Goal: Task Accomplishment & Management: Manage account settings

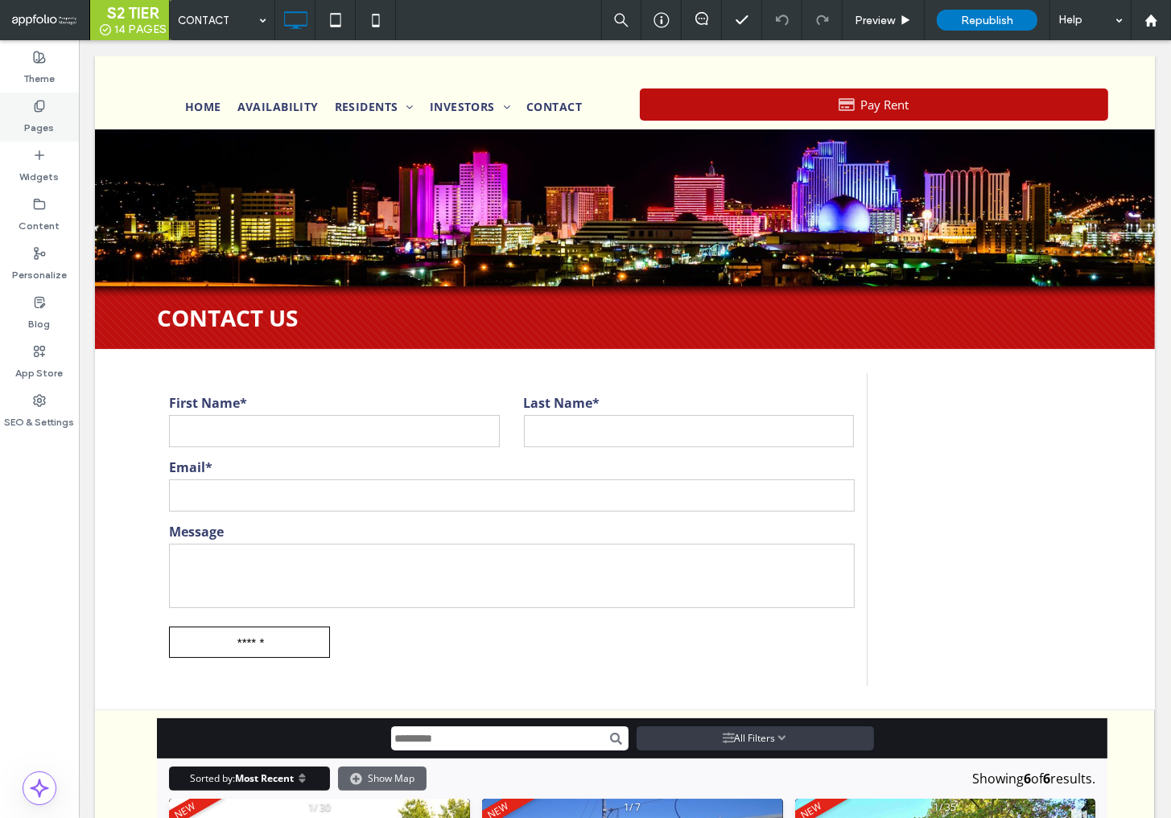
click at [43, 103] on icon at bounding box center [39, 106] width 13 height 13
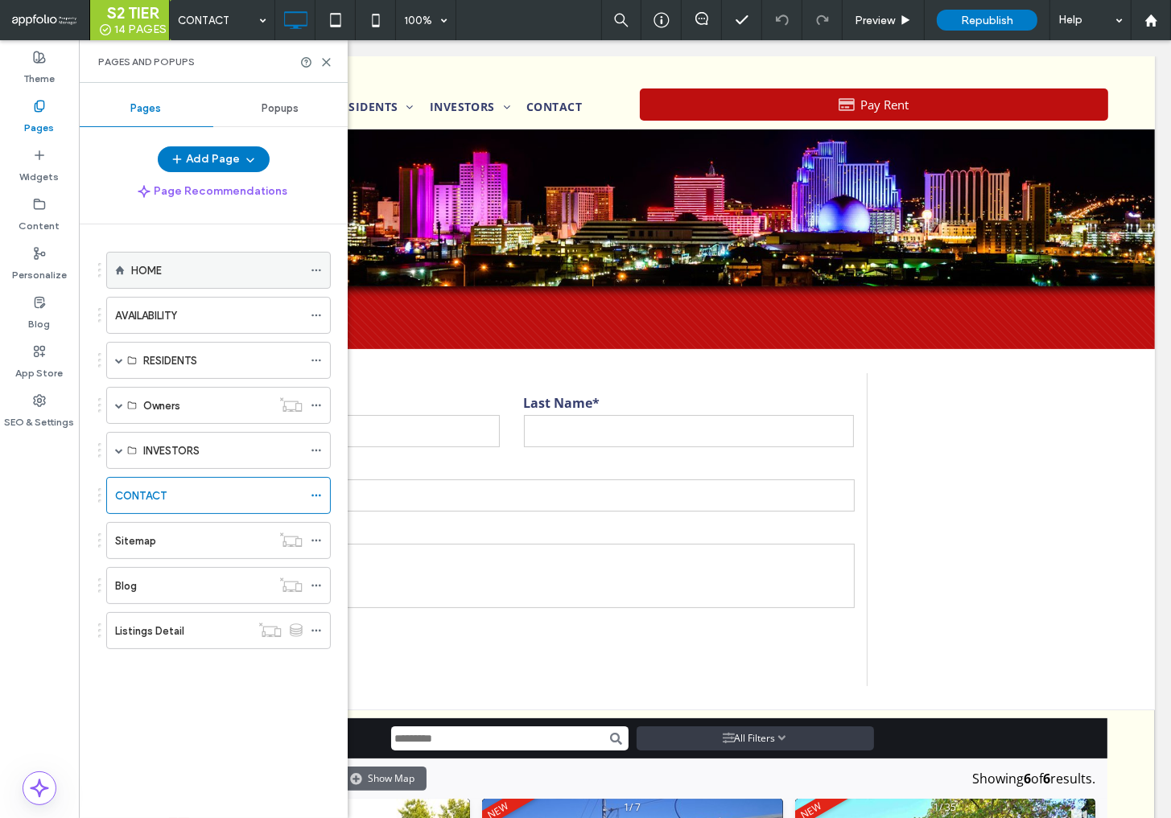
click at [154, 276] on label "HOME" at bounding box center [146, 271] width 31 height 28
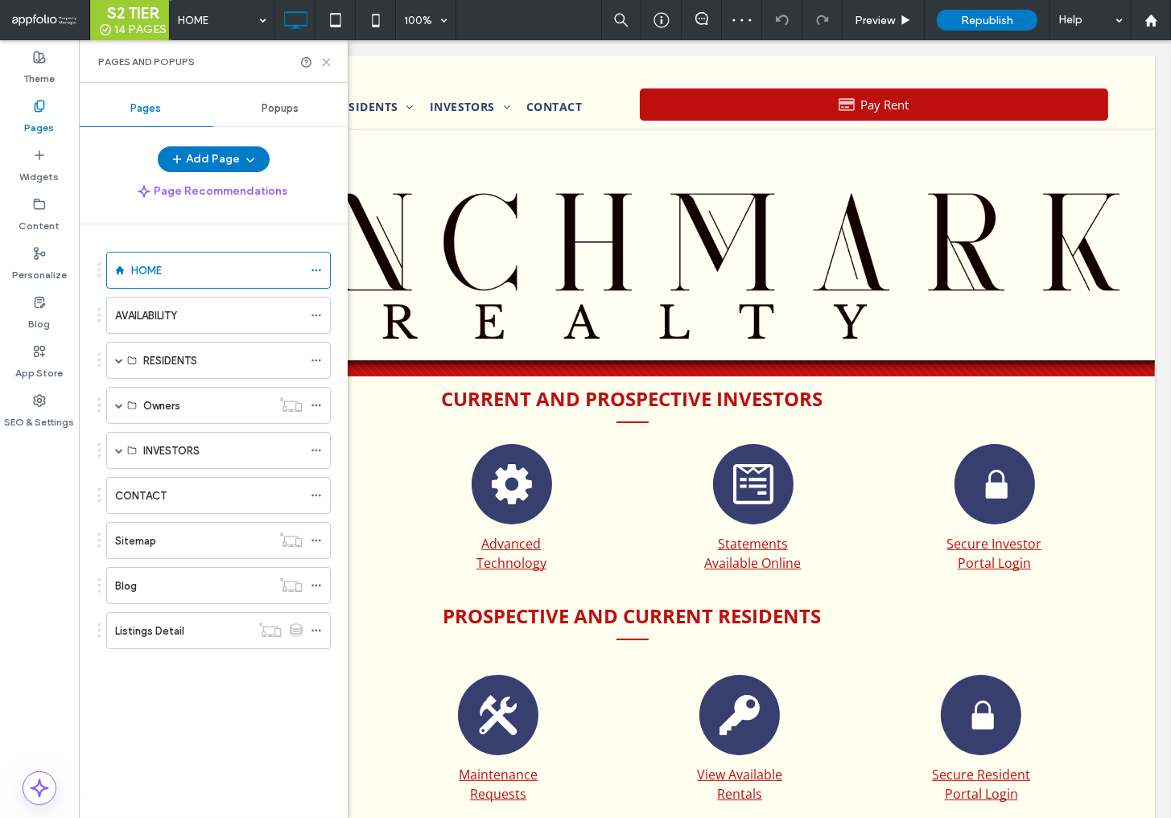
click at [327, 60] on use at bounding box center [326, 62] width 7 height 7
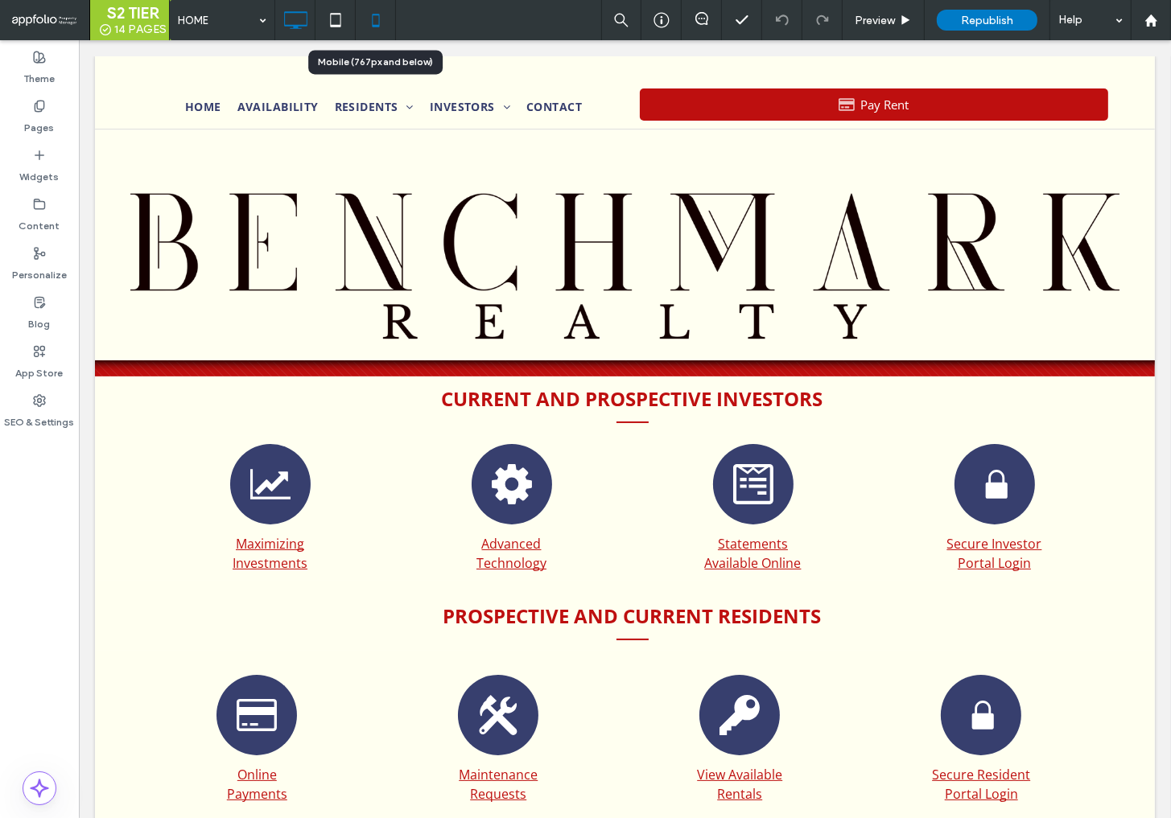
click at [369, 17] on icon at bounding box center [376, 20] width 32 height 32
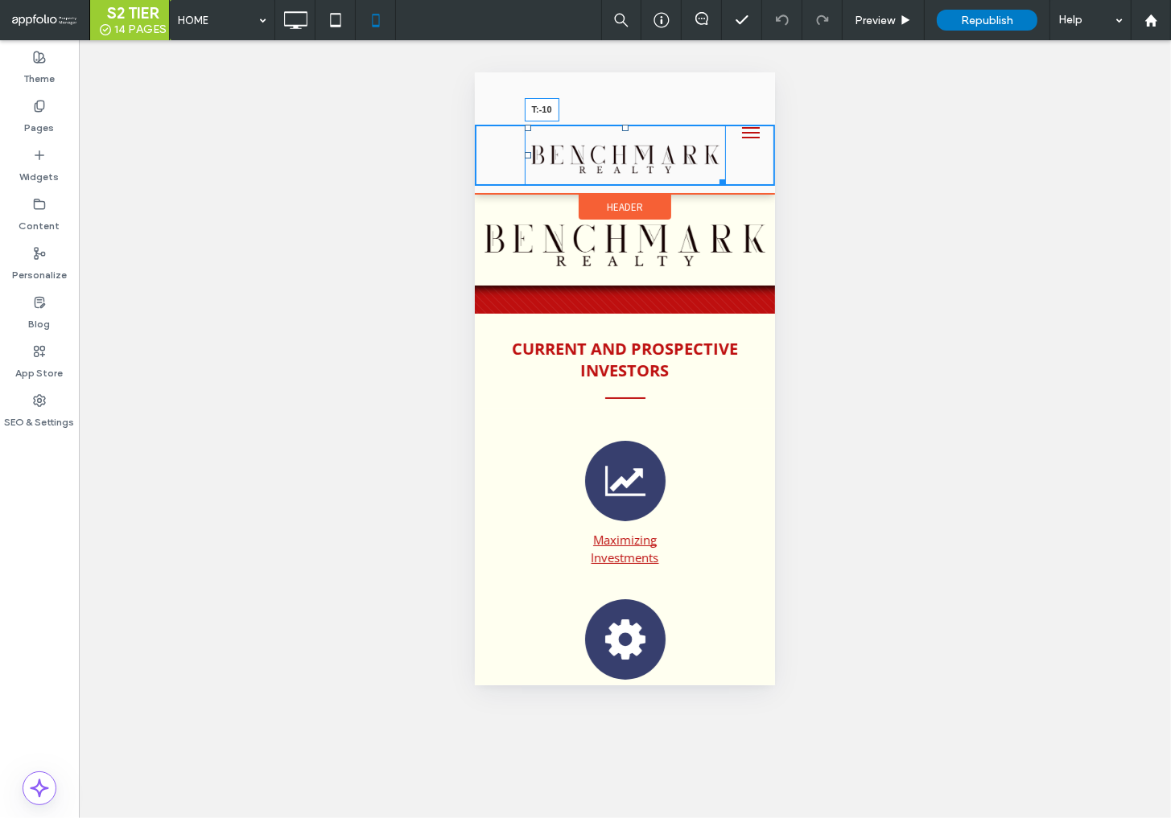
drag, startPoint x: 625, startPoint y: 124, endPoint x: 625, endPoint y: 103, distance: 20.9
click at [625, 103] on div "T:-10" at bounding box center [624, 132] width 300 height 105
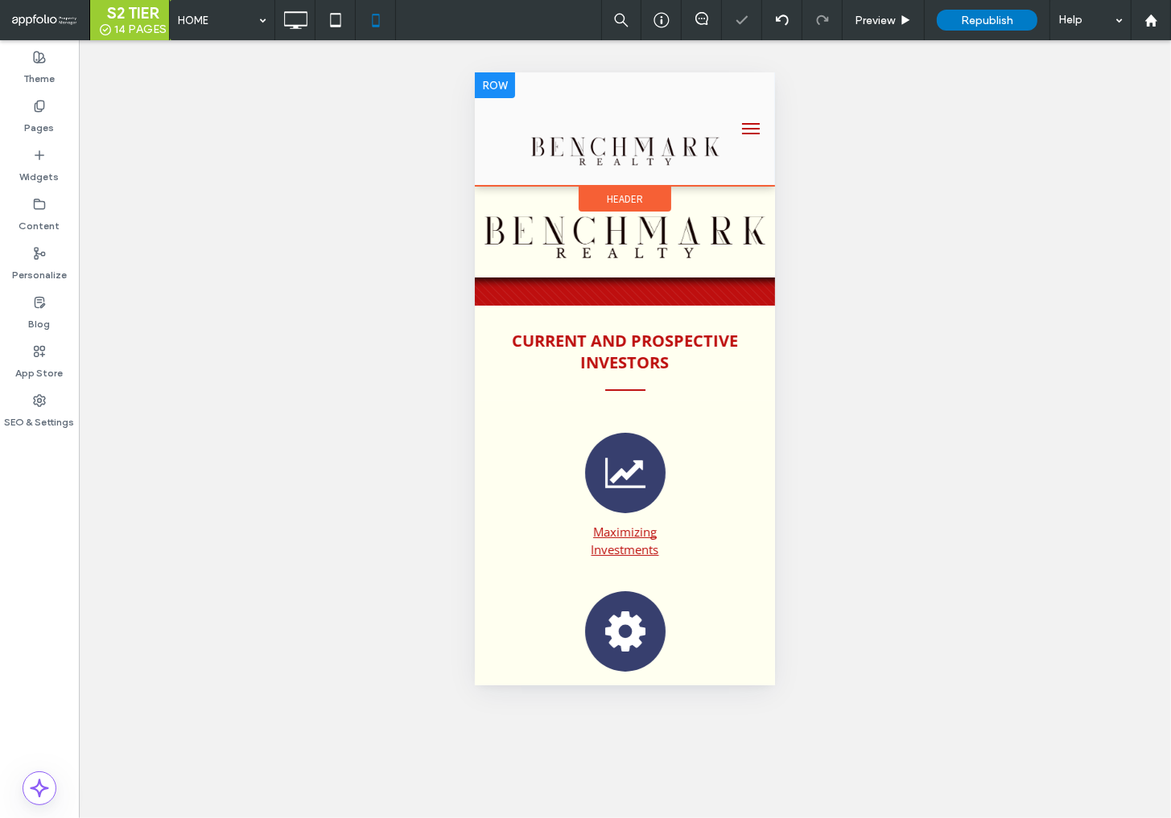
click at [504, 87] on div at bounding box center [494, 85] width 40 height 26
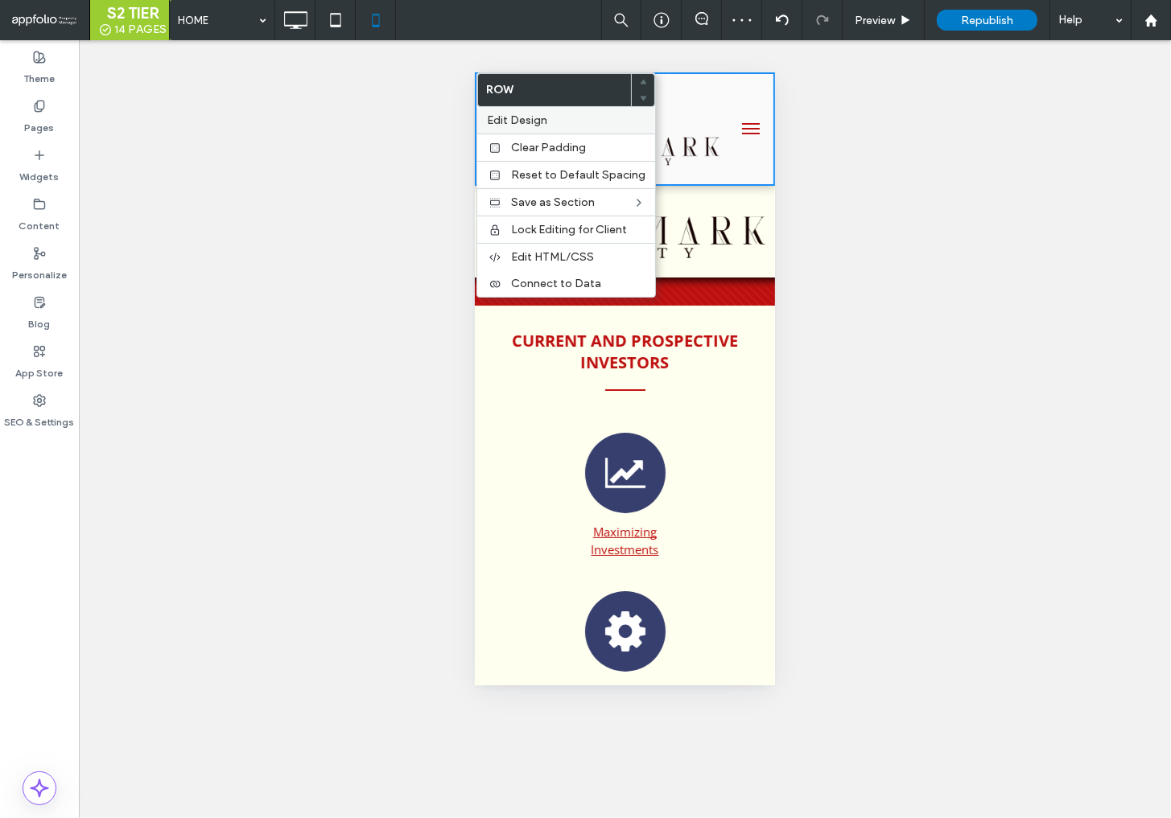
click at [543, 120] on span "Edit Design" at bounding box center [517, 120] width 60 height 14
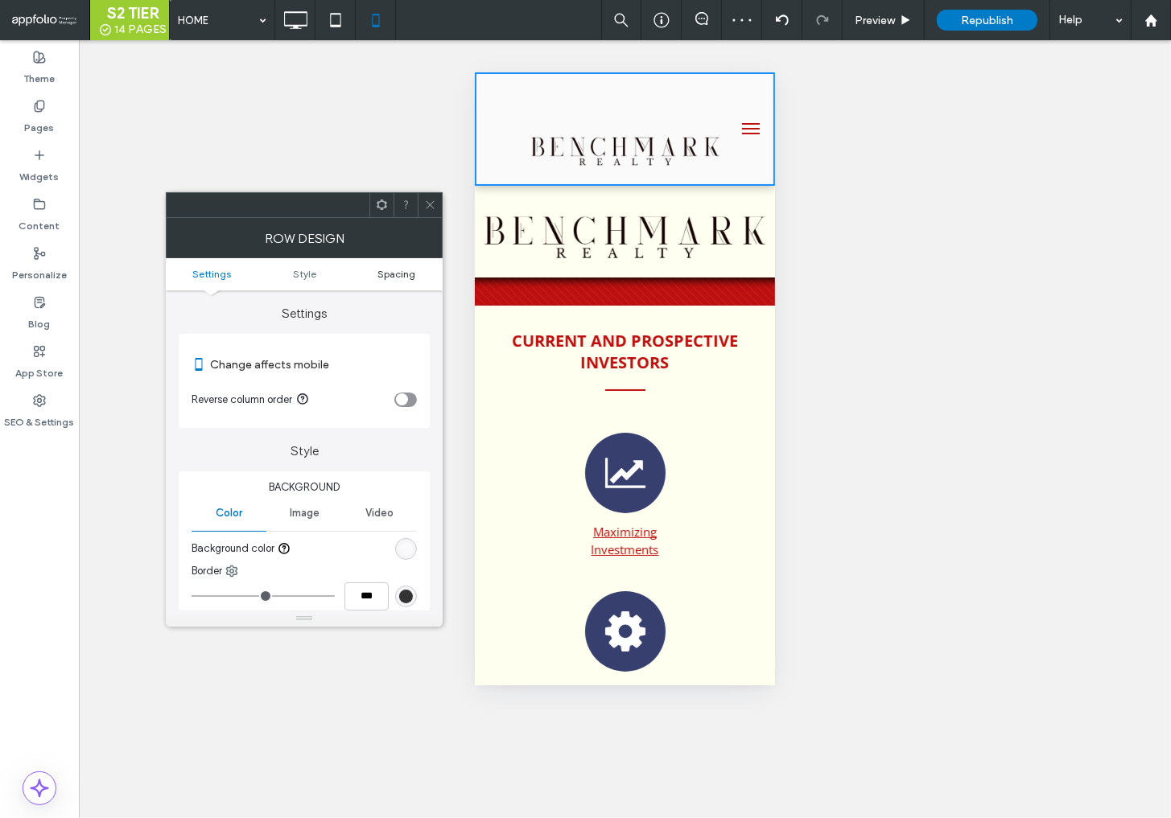
click at [396, 278] on span "Spacing" at bounding box center [396, 274] width 38 height 12
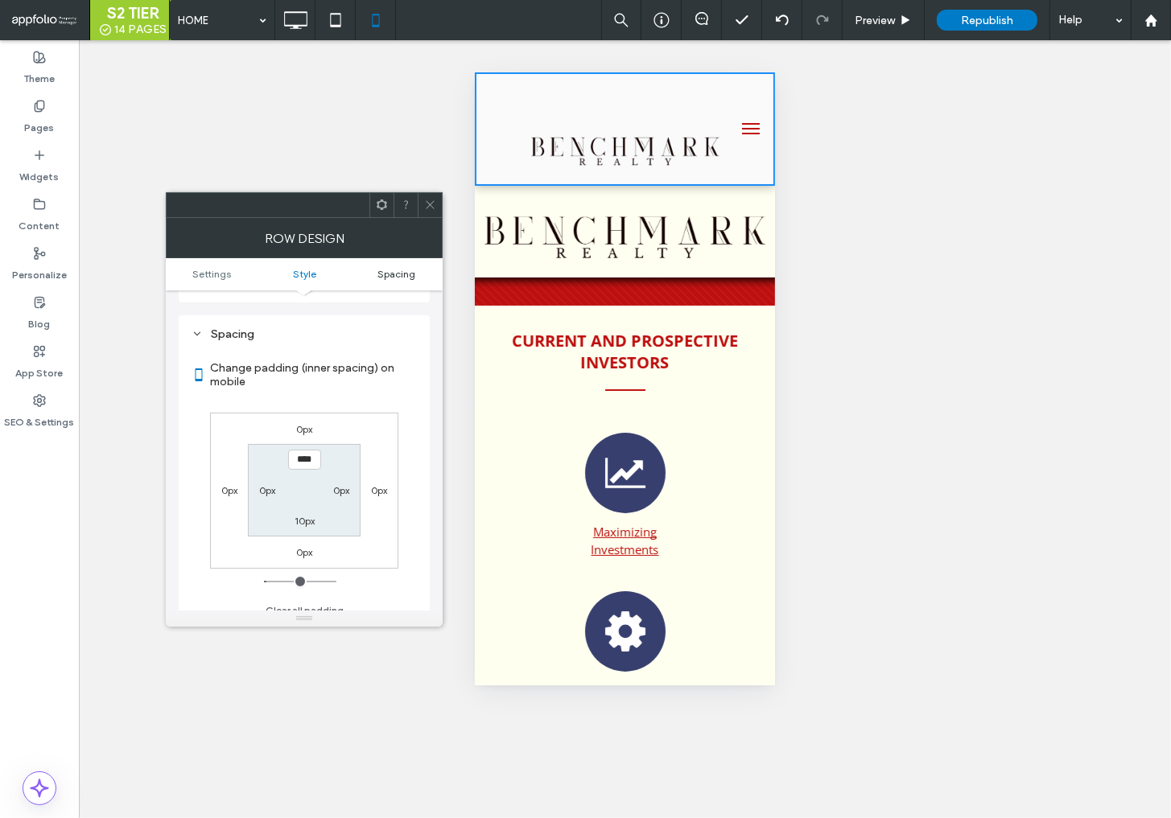
scroll to position [392, 0]
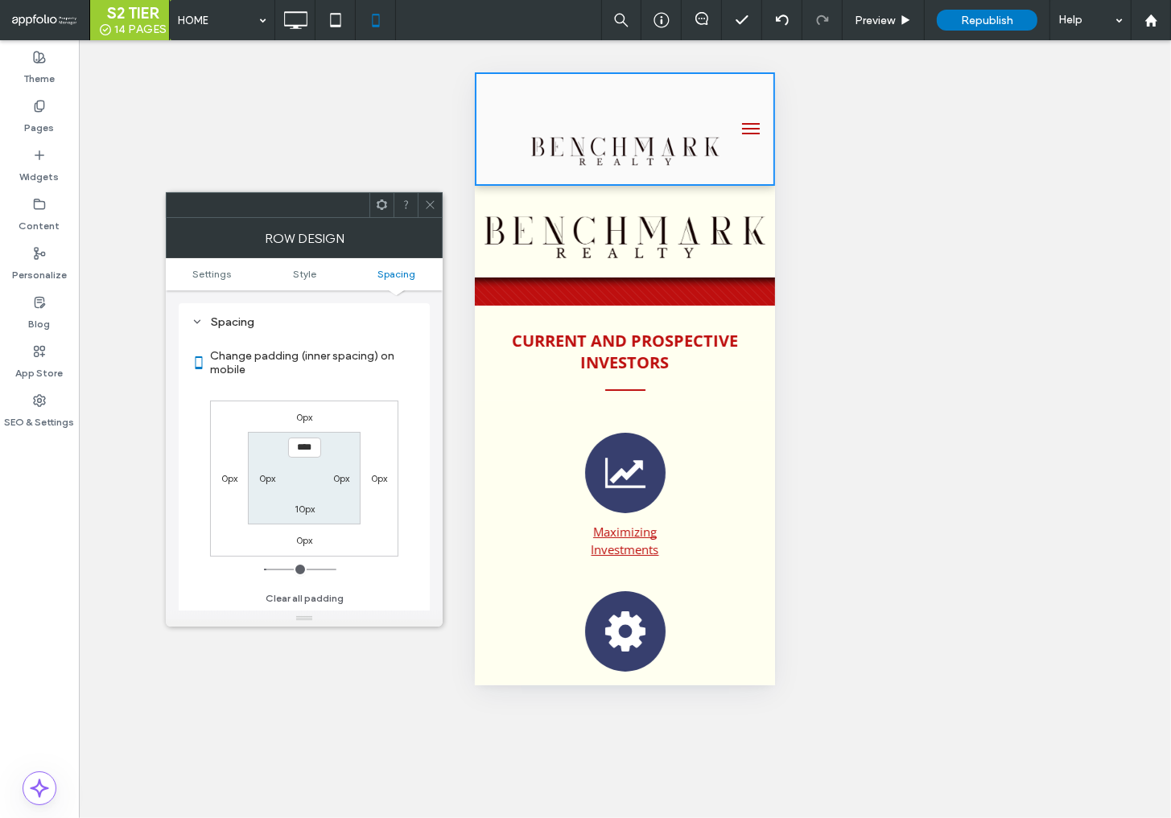
click at [300, 449] on input "****" at bounding box center [304, 448] width 33 height 20
type input "***"
type input "*"
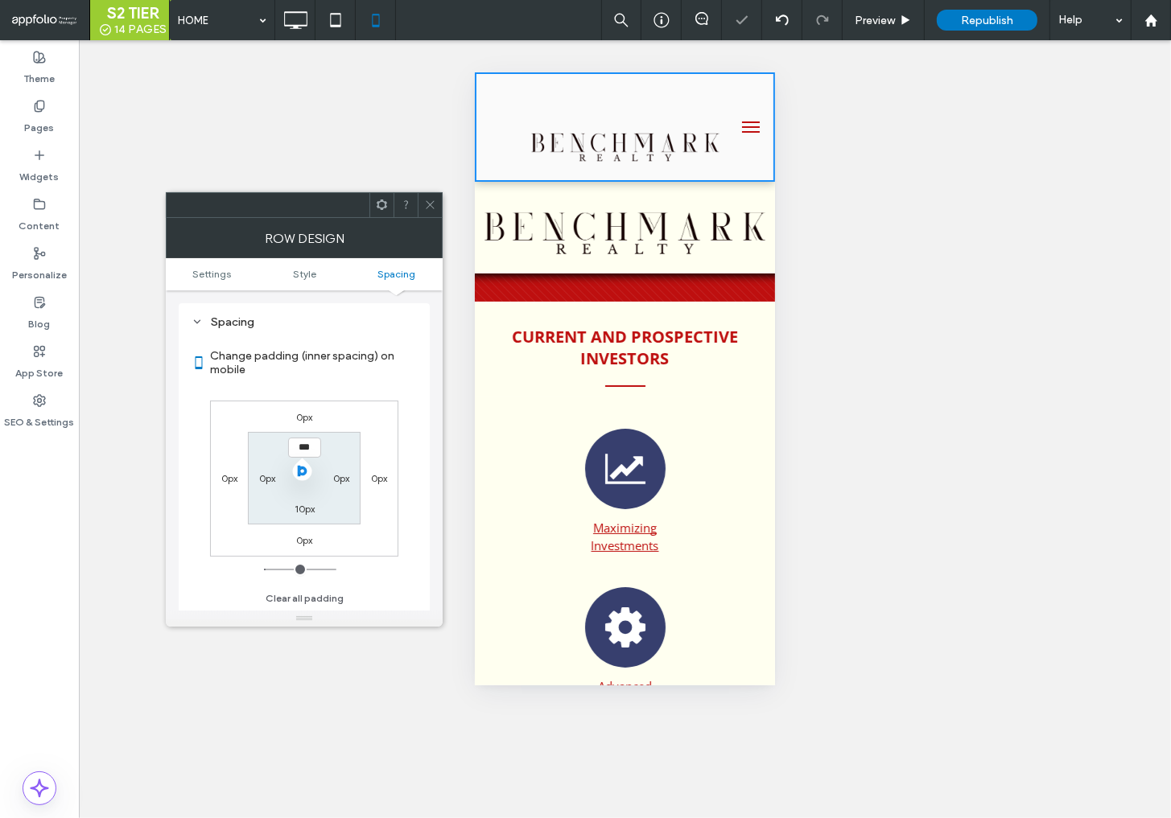
click at [300, 449] on input "***" at bounding box center [304, 448] width 33 height 20
type input "***"
type input "*"
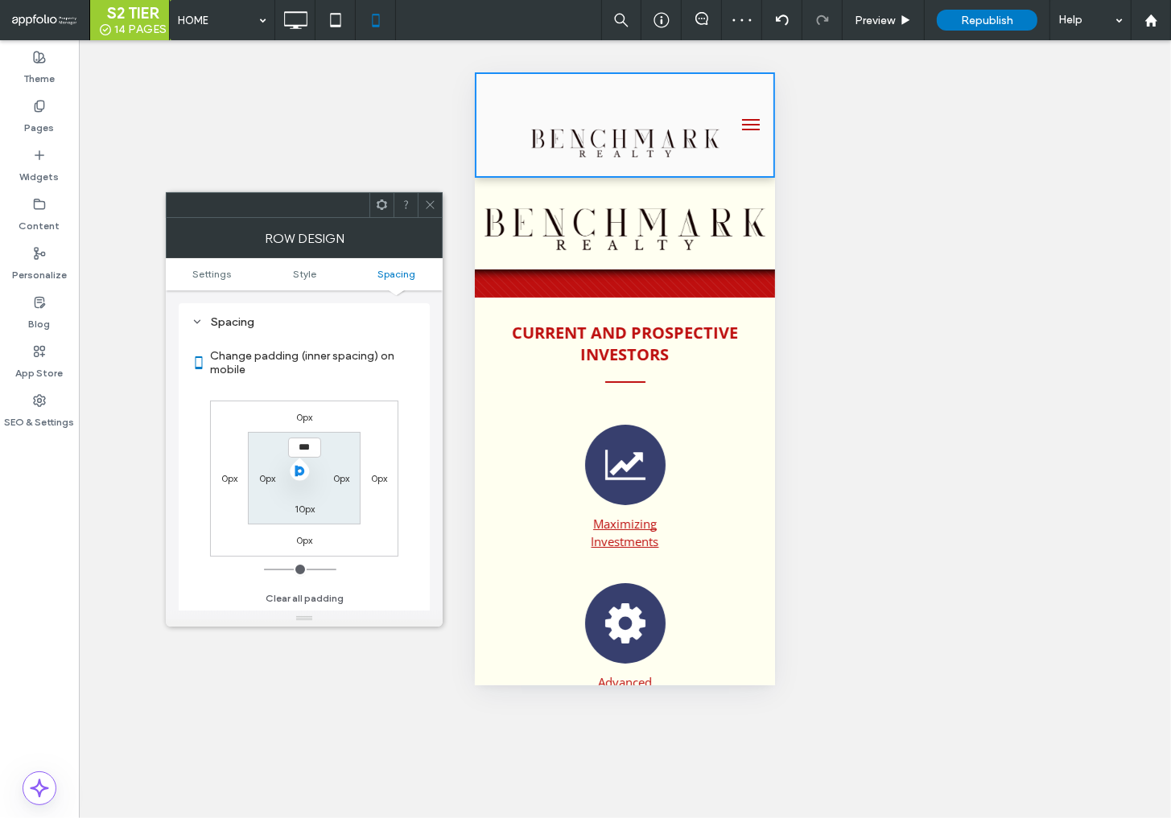
click at [431, 201] on icon at bounding box center [430, 205] width 12 height 12
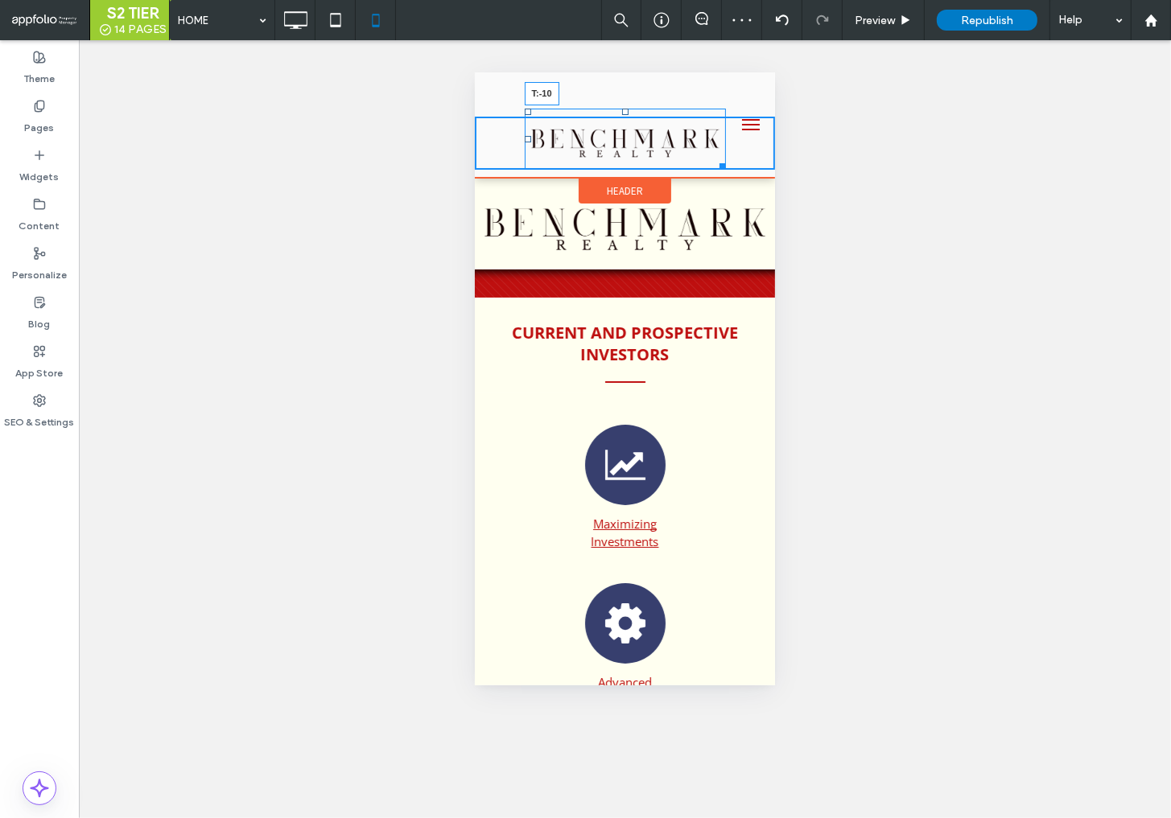
drag, startPoint x: 625, startPoint y: 111, endPoint x: 626, endPoint y: 101, distance: 9.7
click at [626, 101] on div "T:-10" at bounding box center [624, 120] width 300 height 97
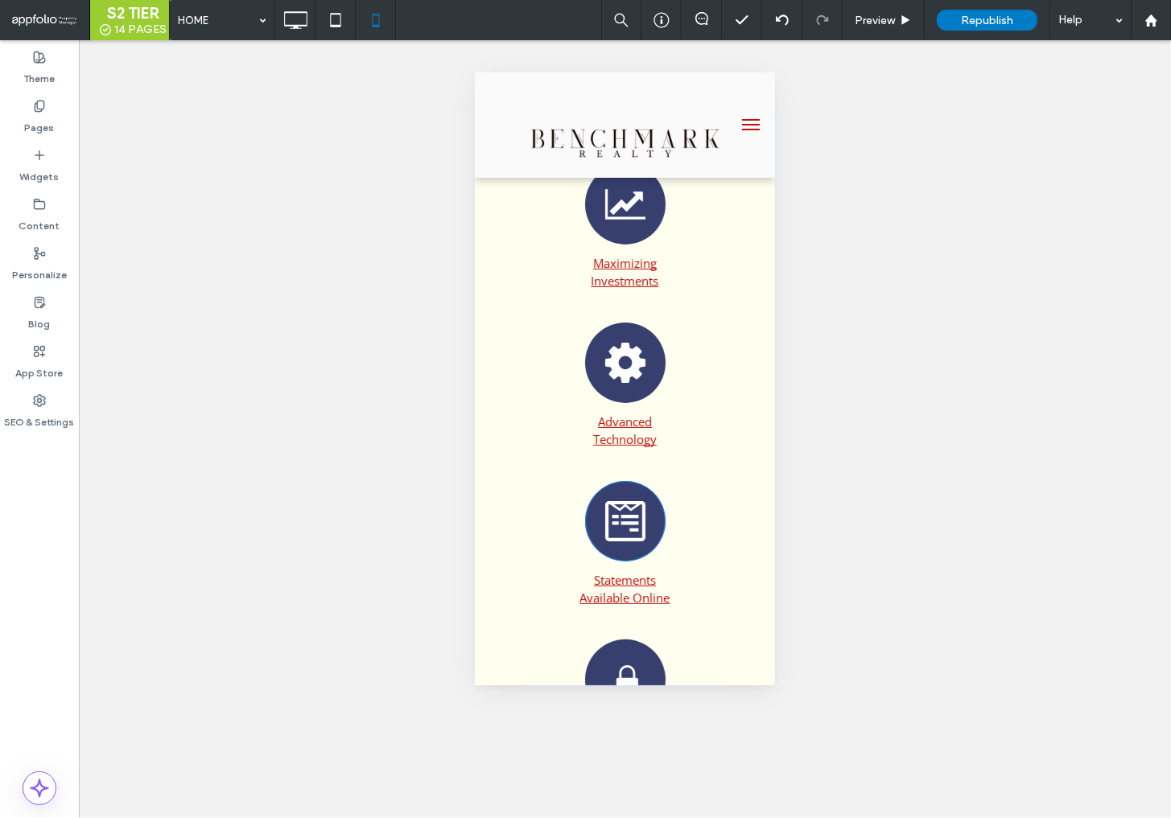
scroll to position [0, 0]
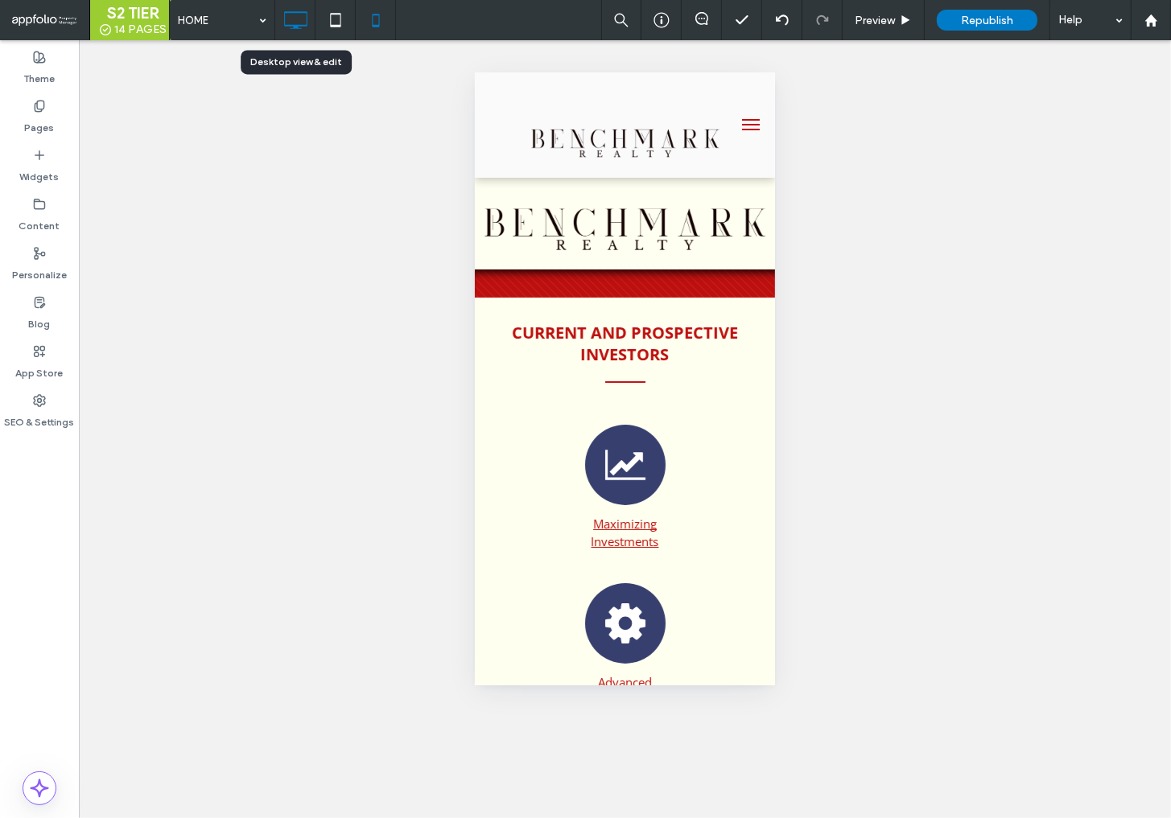
click at [291, 23] on icon at bounding box center [295, 20] width 32 height 32
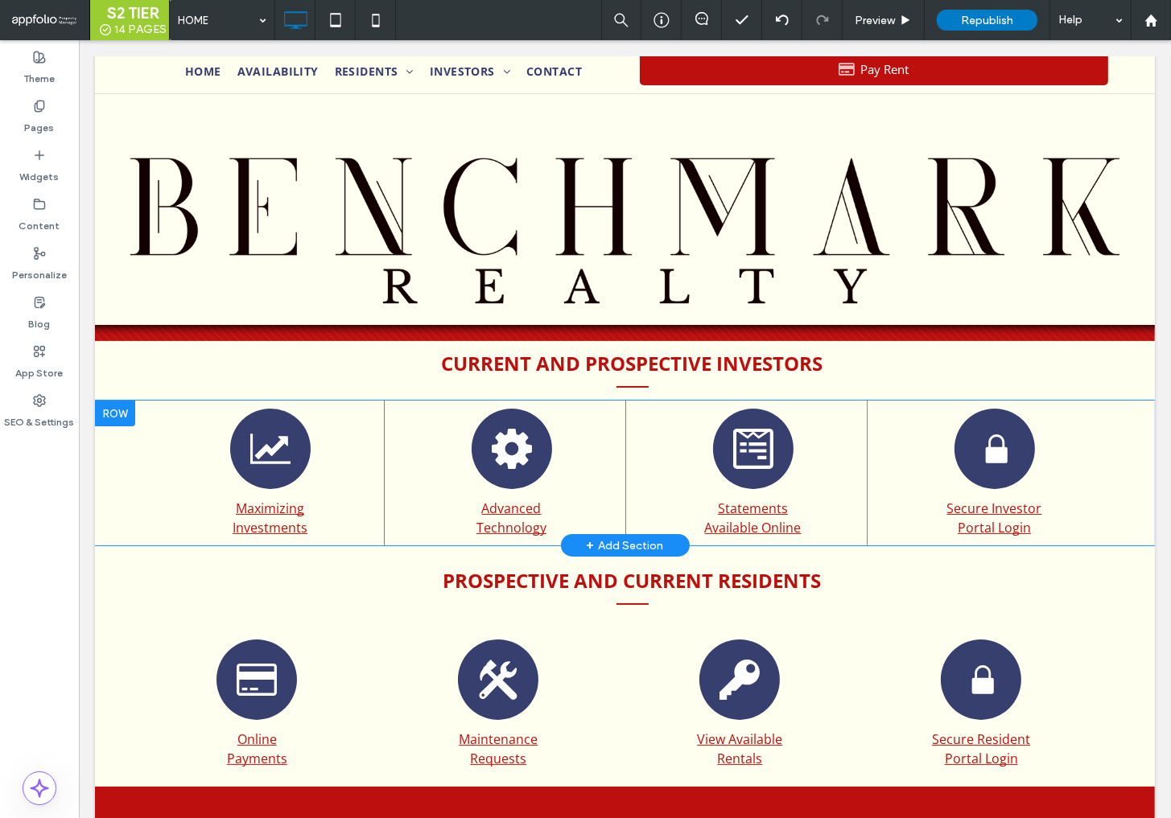
scroll to position [55, 0]
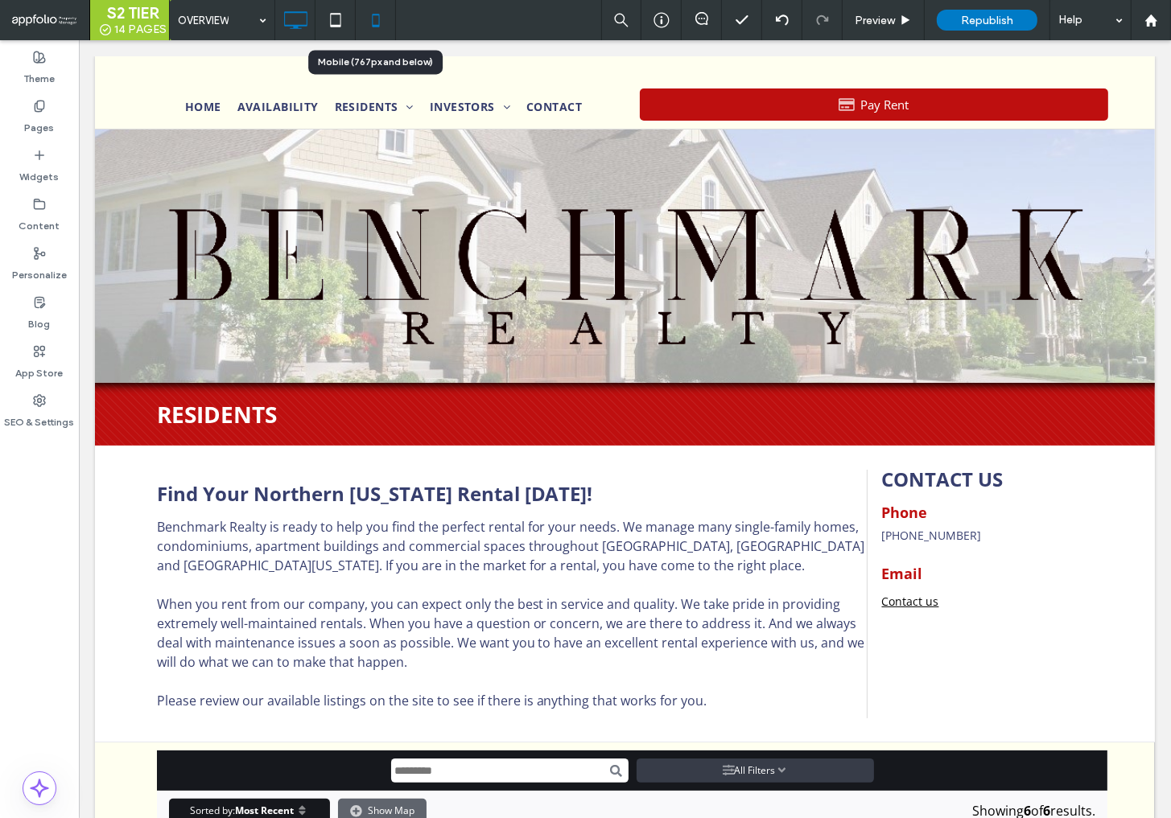
click at [373, 25] on use at bounding box center [375, 20] width 7 height 13
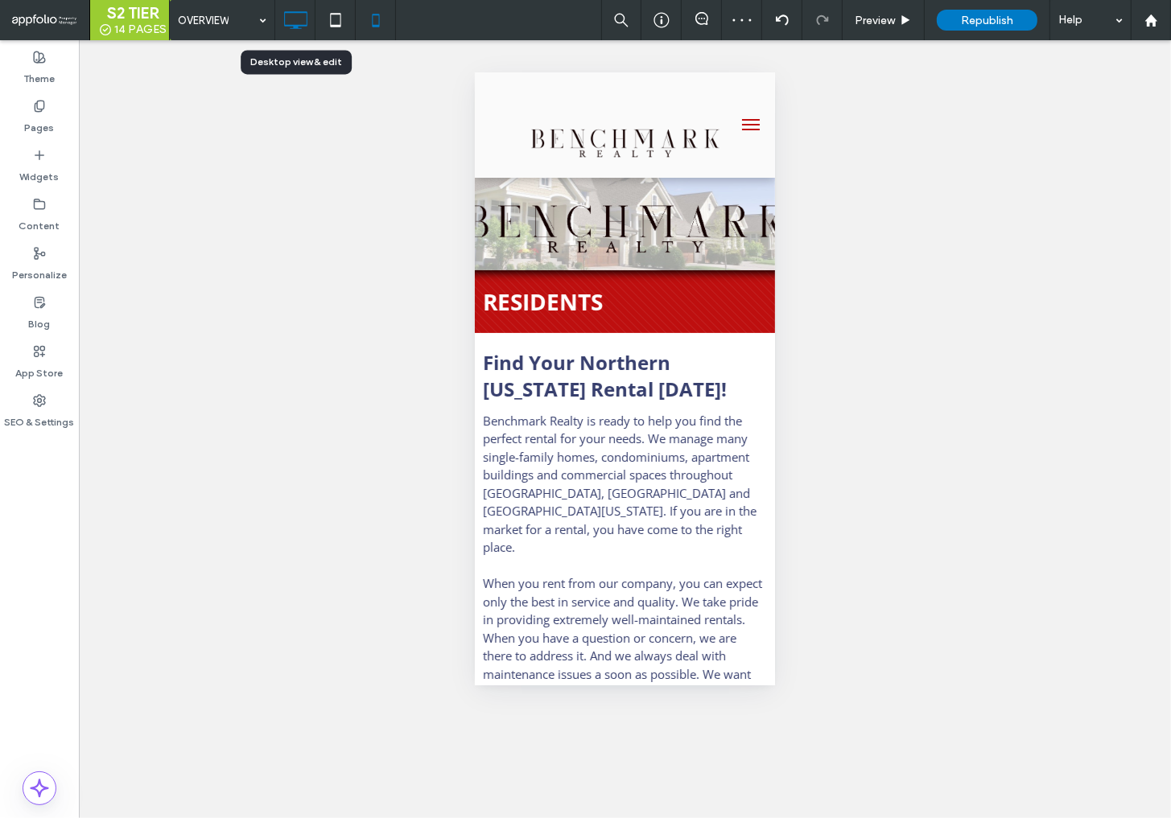
click at [298, 31] on icon at bounding box center [295, 20] width 32 height 32
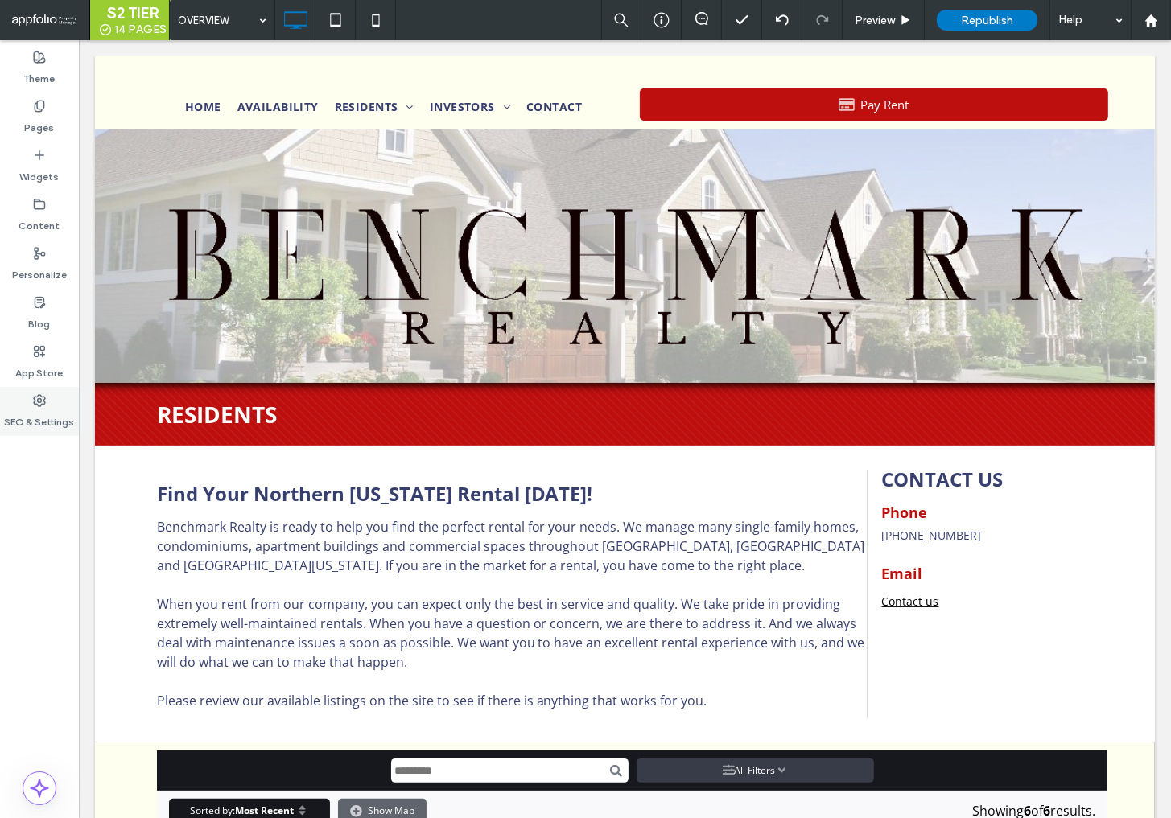
click at [39, 404] on icon at bounding box center [39, 400] width 13 height 13
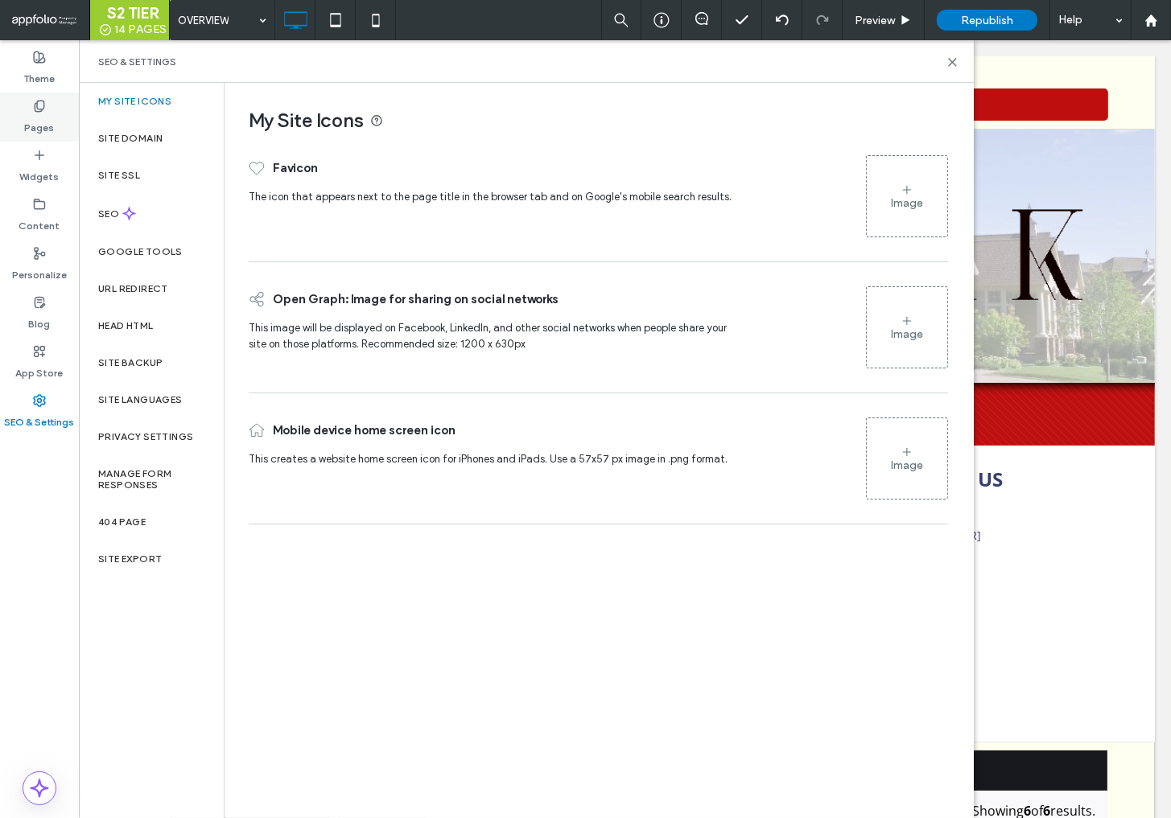
click at [29, 109] on div "Pages" at bounding box center [39, 117] width 79 height 49
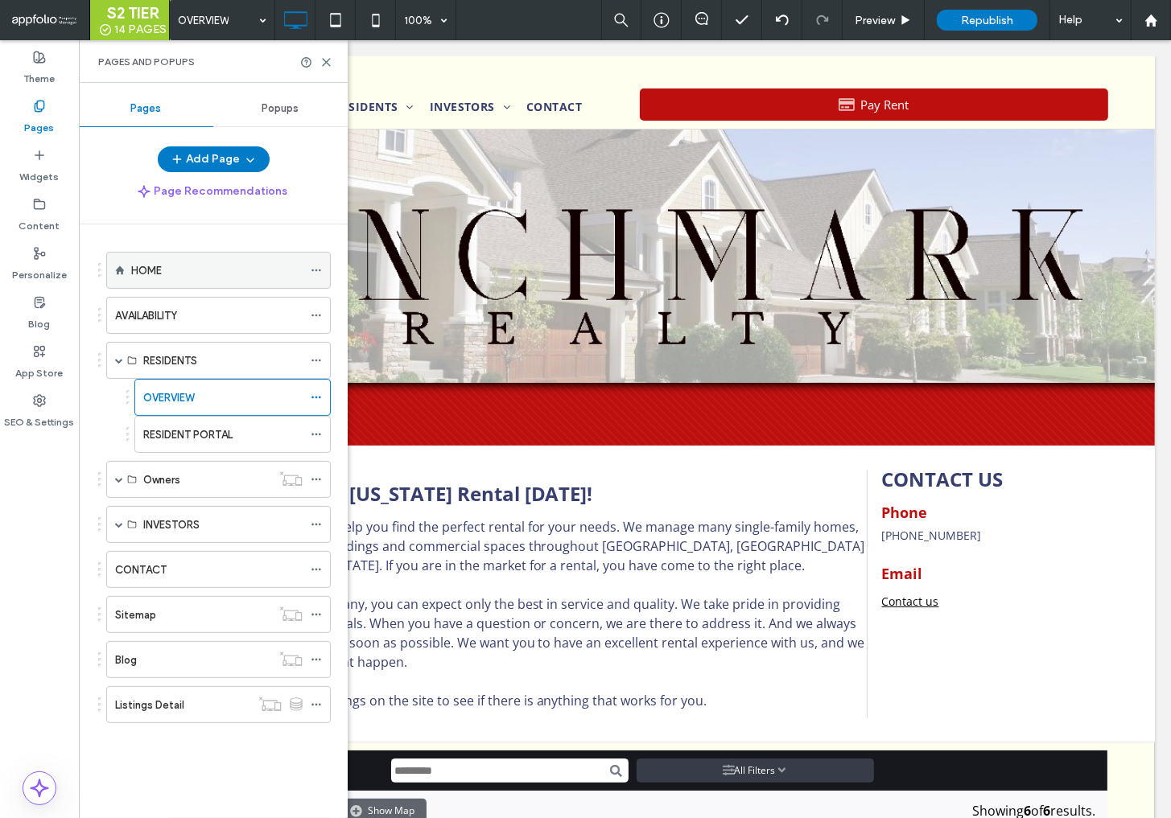
click at [152, 267] on label "HOME" at bounding box center [146, 271] width 31 height 28
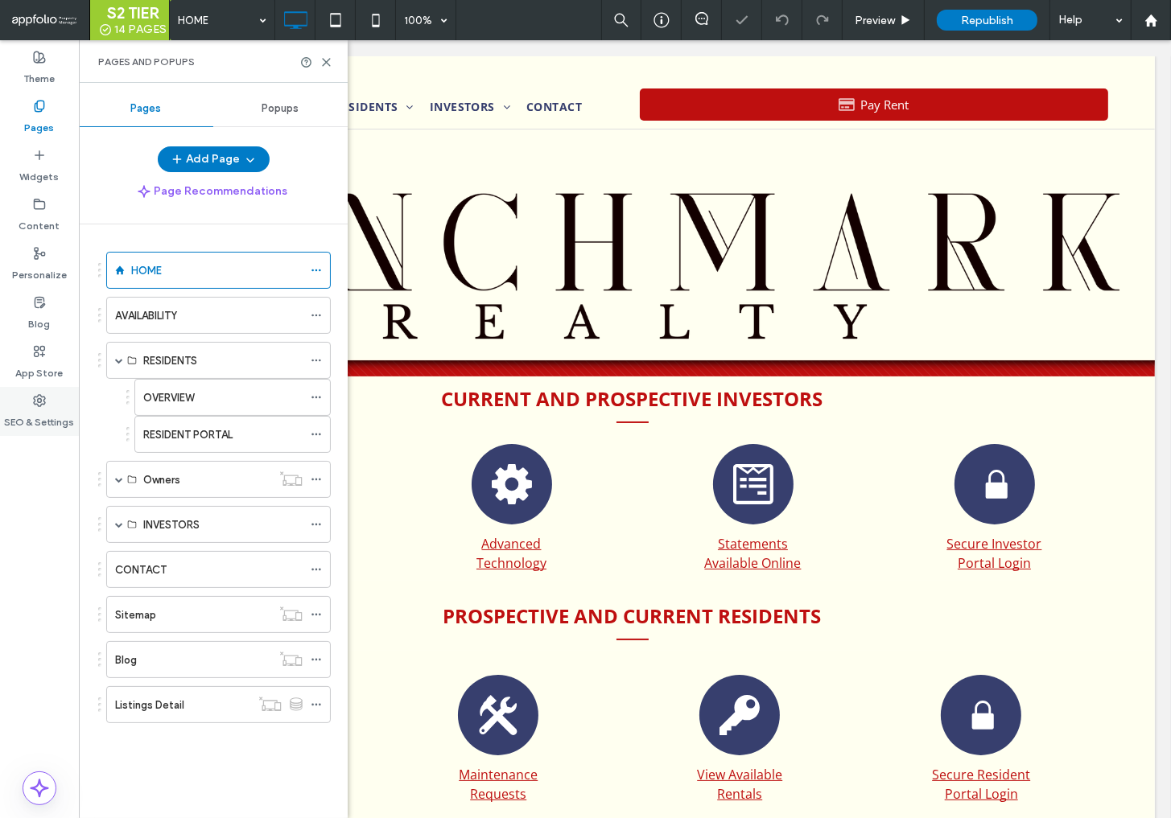
click at [39, 402] on use at bounding box center [39, 400] width 11 height 11
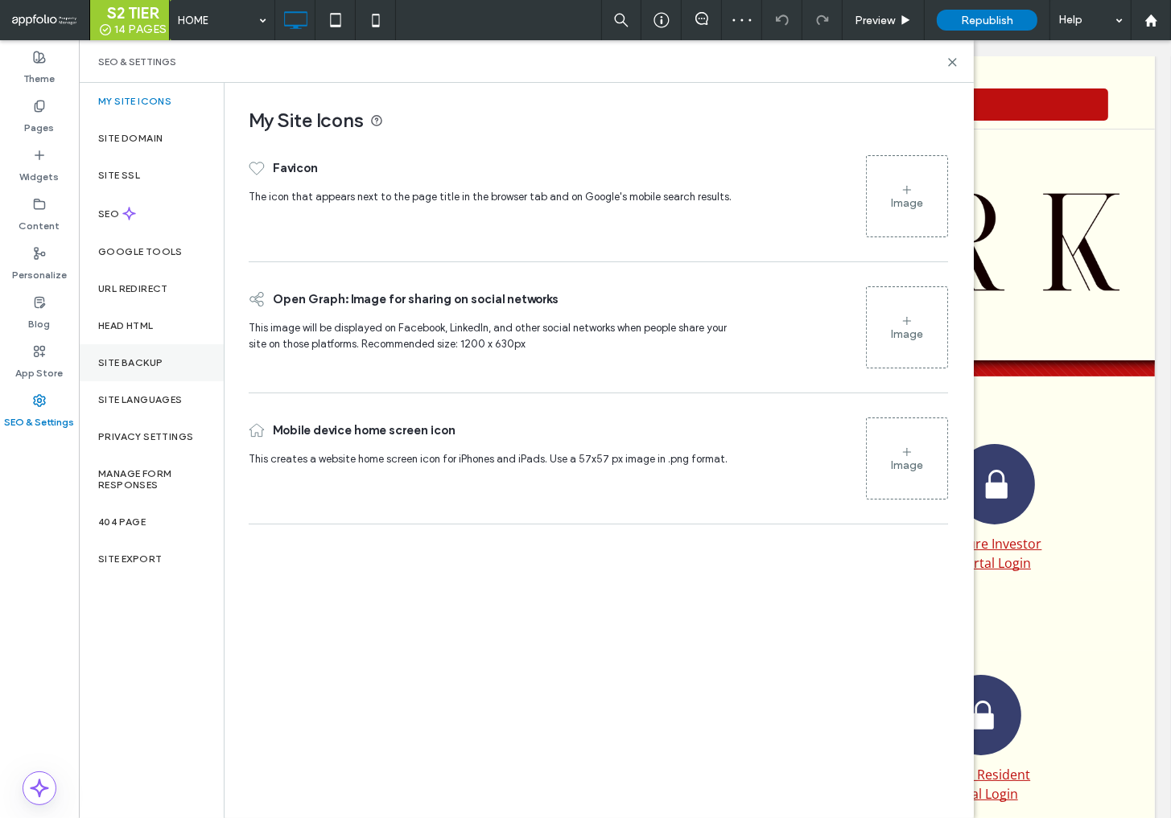
click at [134, 359] on label "Site Backup" at bounding box center [130, 362] width 64 height 11
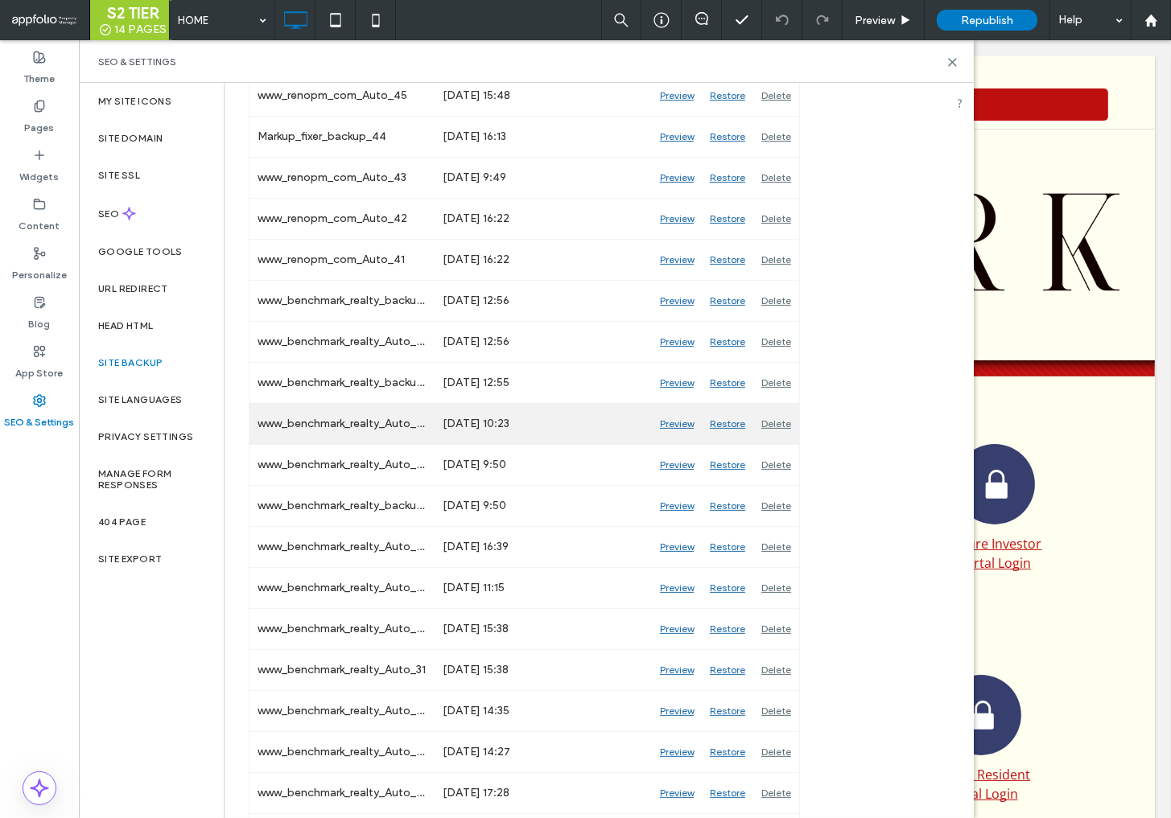
scroll to position [931, 0]
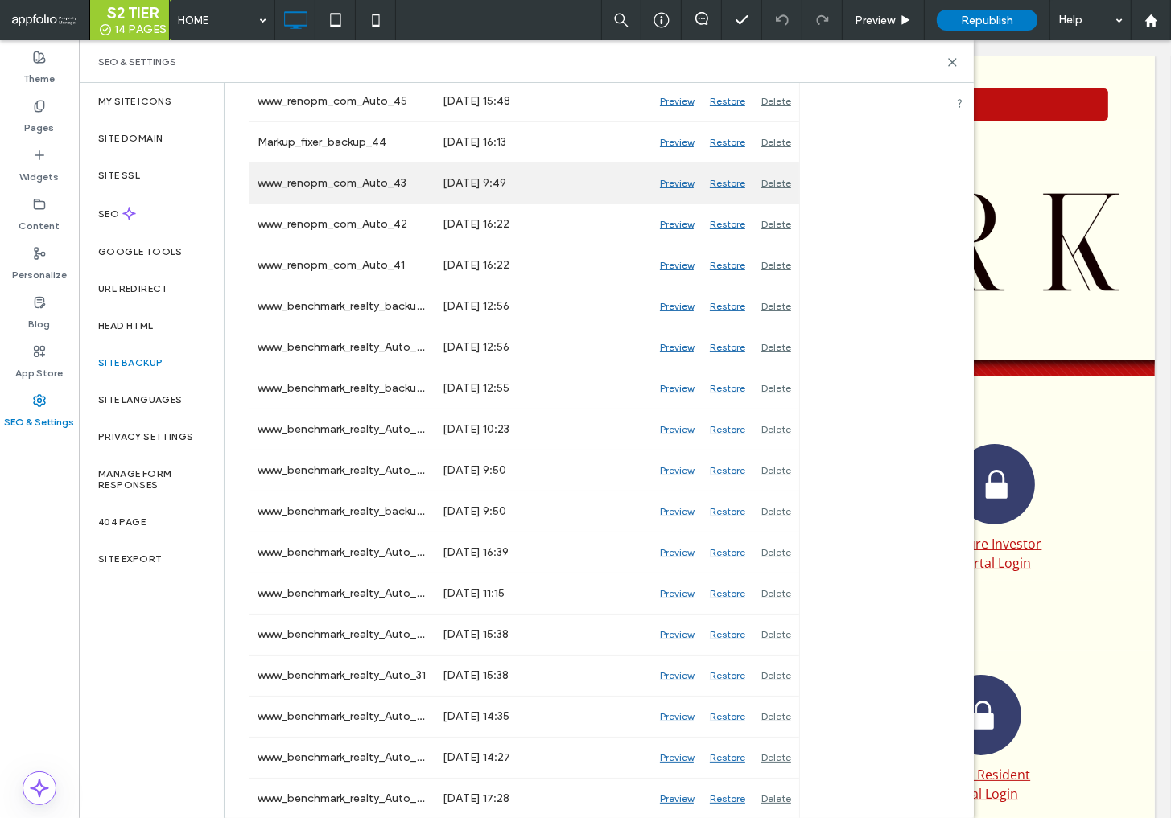
click at [683, 179] on div "Preview" at bounding box center [677, 183] width 50 height 40
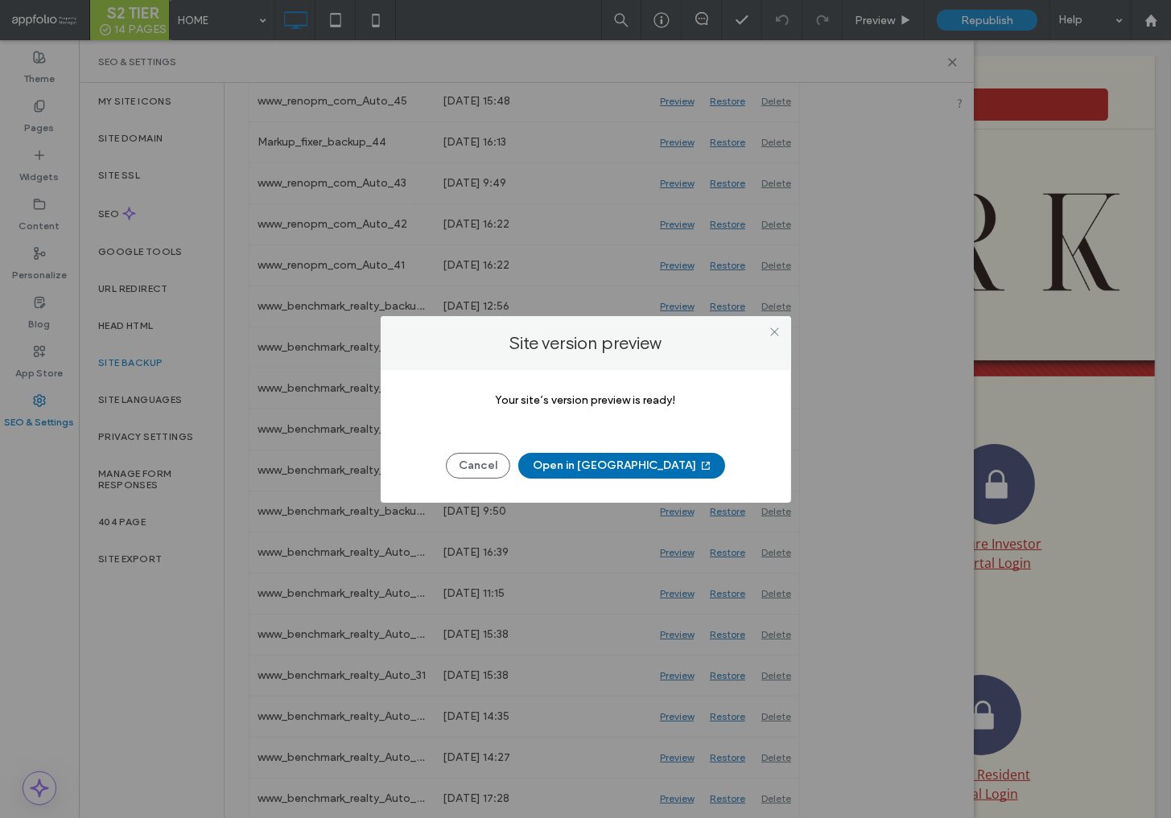
click at [597, 463] on button "Open in New Tab" at bounding box center [621, 466] width 207 height 26
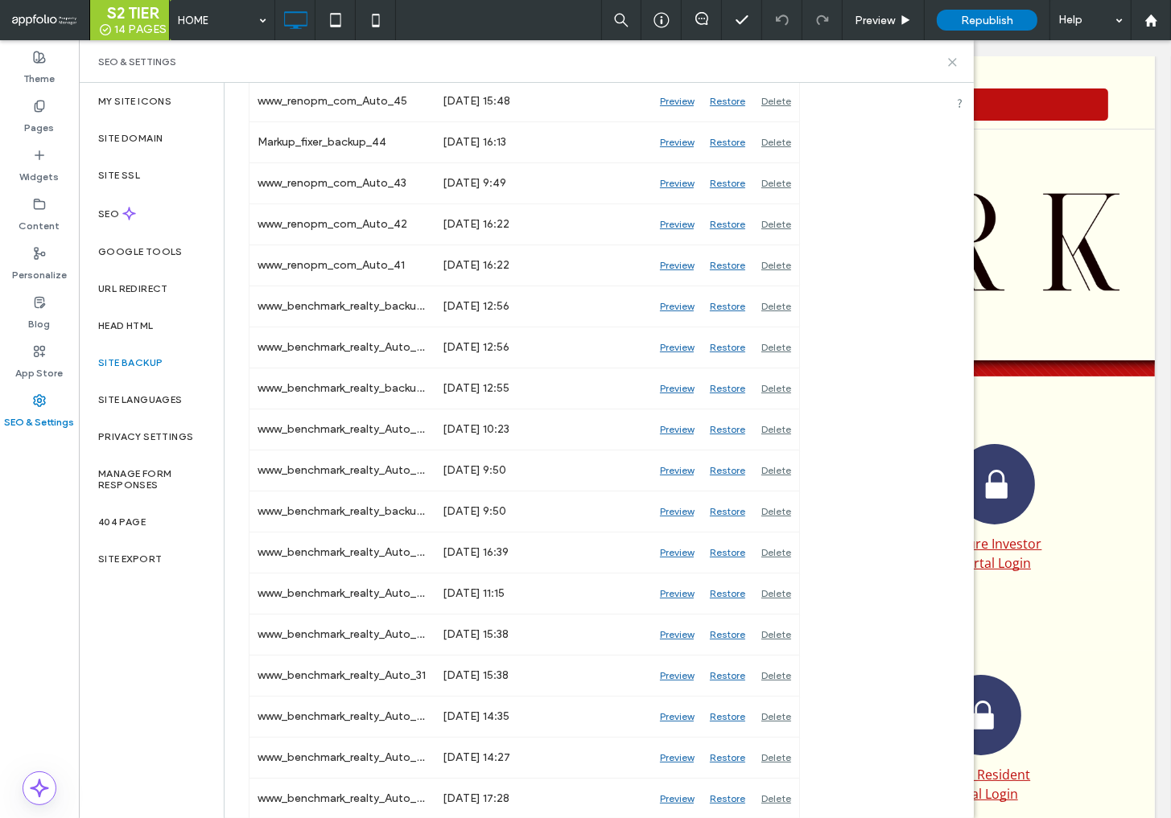
click at [950, 63] on icon at bounding box center [952, 62] width 12 height 12
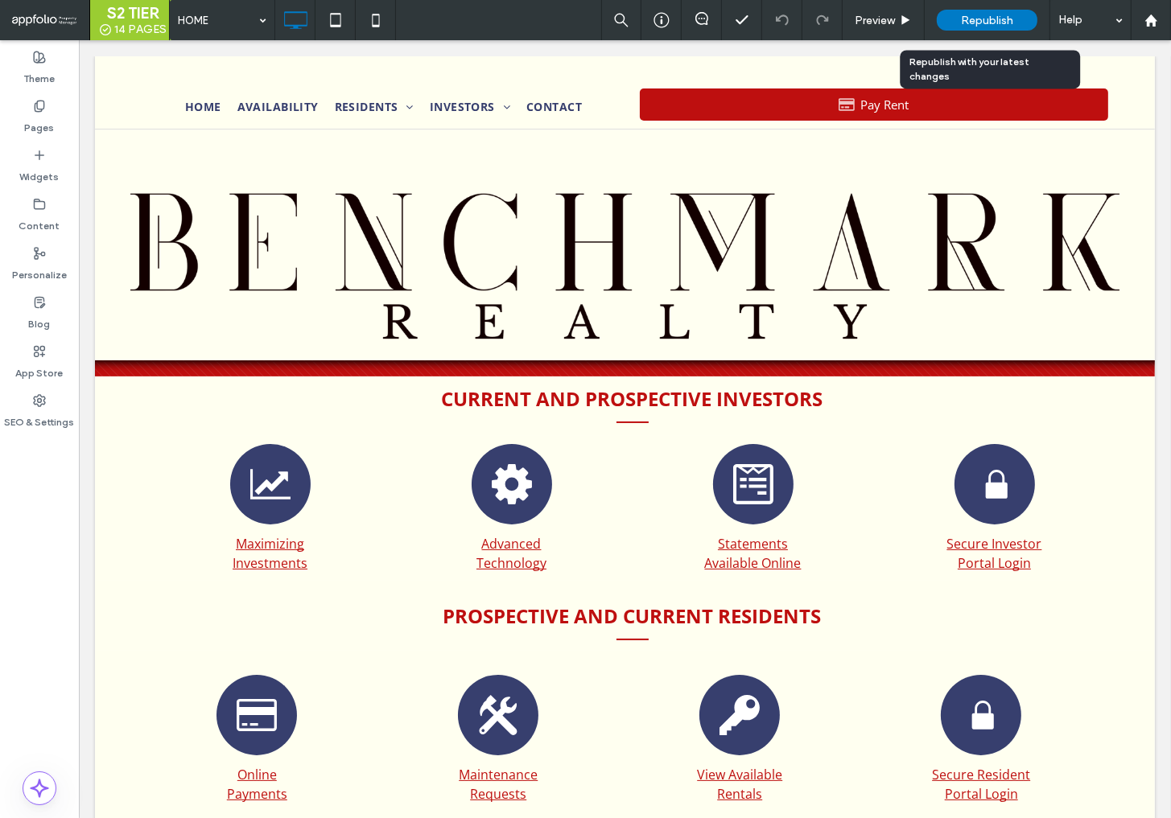
click at [974, 14] on span "Republish" at bounding box center [987, 21] width 52 height 14
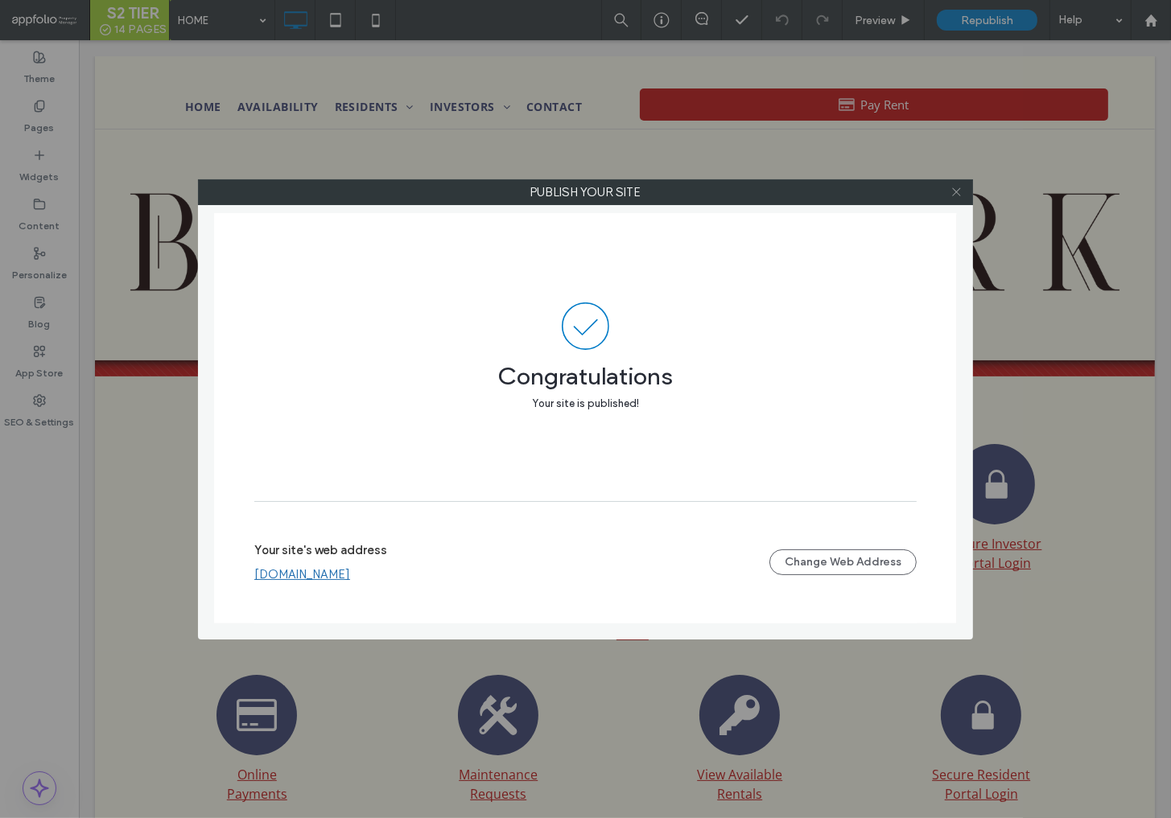
click at [955, 190] on icon at bounding box center [956, 192] width 12 height 12
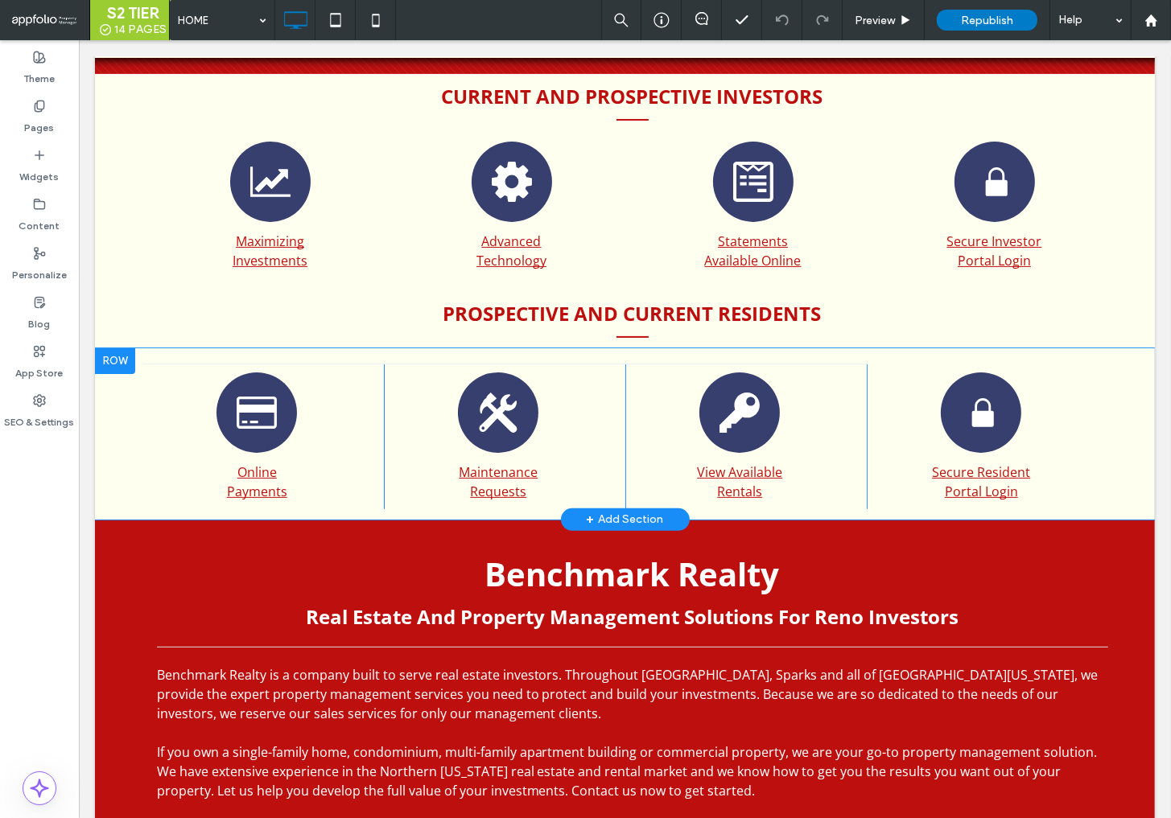
scroll to position [0, 0]
